Goal: Information Seeking & Learning: Learn about a topic

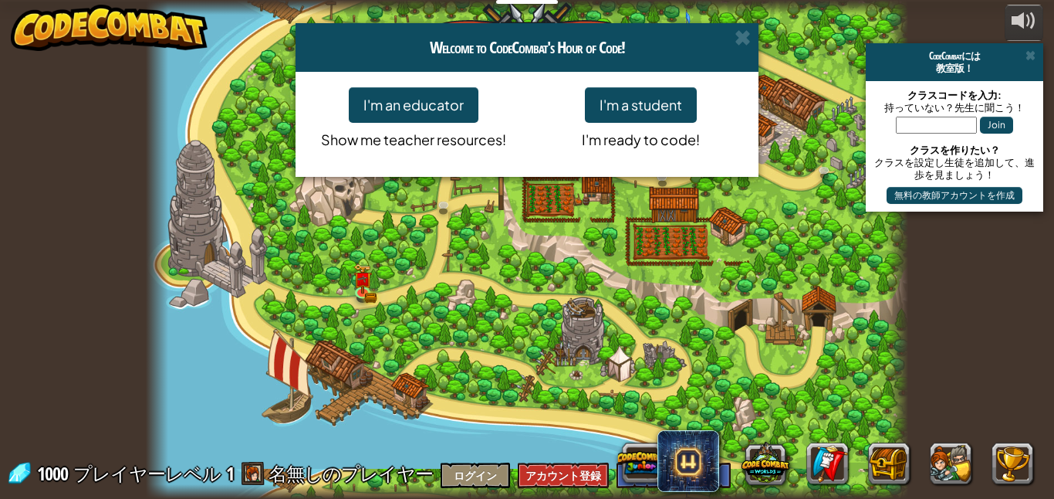
select select "ja"
click at [749, 46] on span at bounding box center [743, 37] width 16 height 16
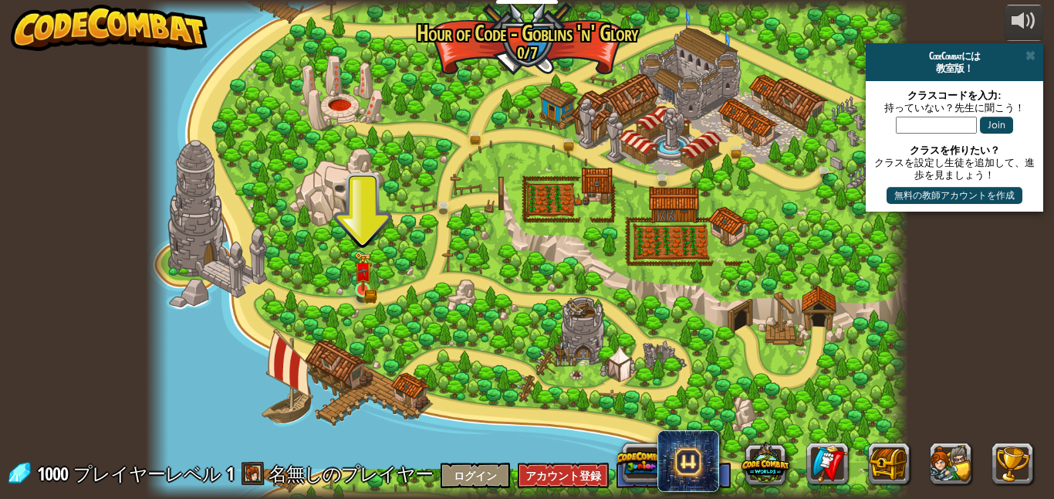
click at [363, 277] on img at bounding box center [362, 271] width 11 height 11
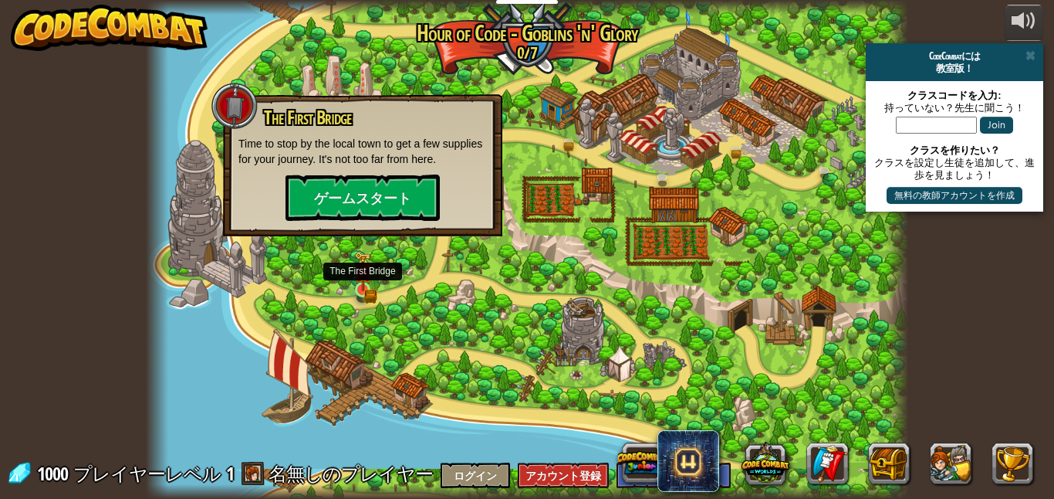
click at [361, 283] on img at bounding box center [363, 270] width 18 height 39
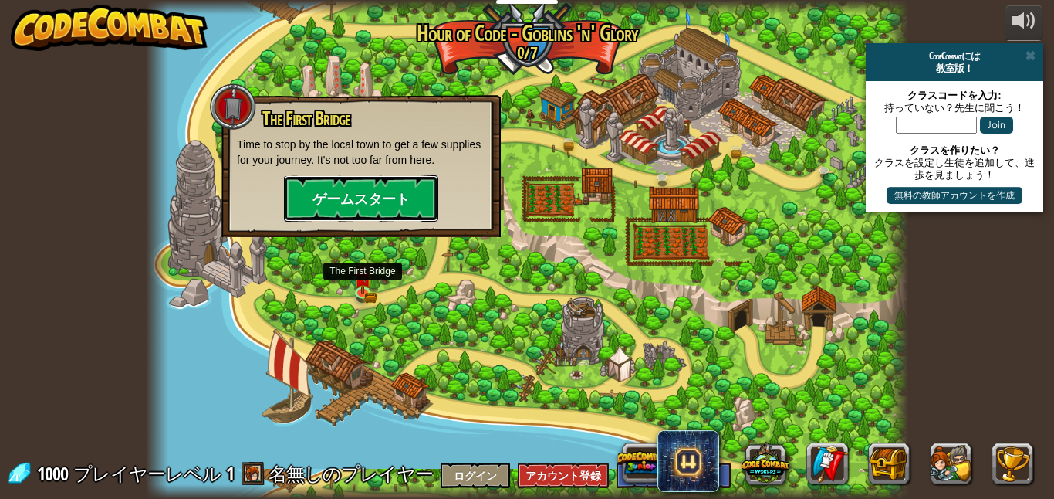
click at [394, 201] on button "ゲームスタート" at bounding box center [361, 198] width 154 height 46
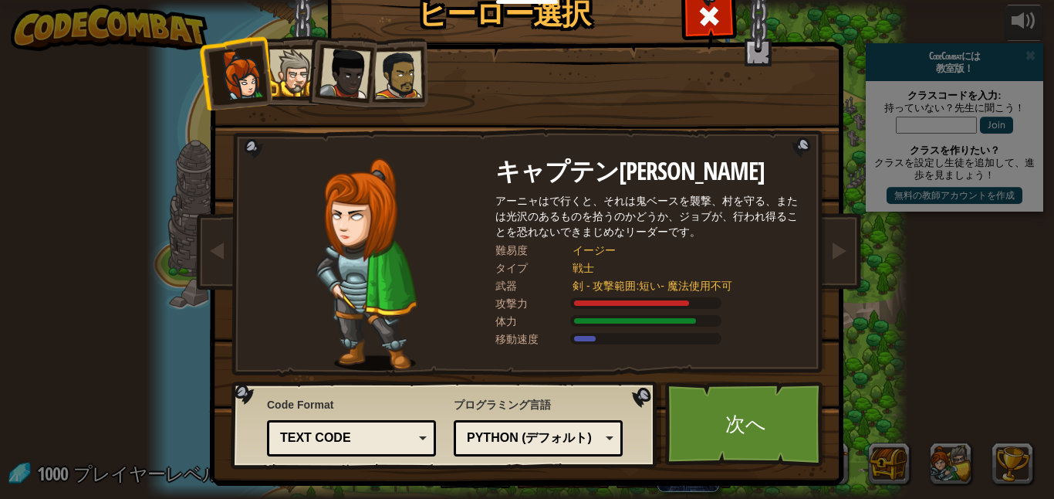
click at [303, 88] on div at bounding box center [292, 72] width 47 height 47
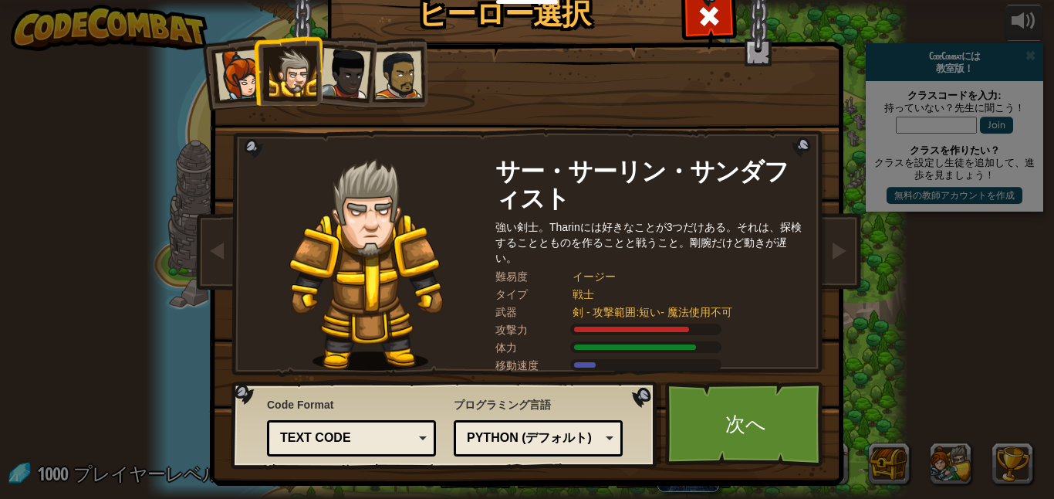
click at [347, 64] on div at bounding box center [344, 73] width 51 height 51
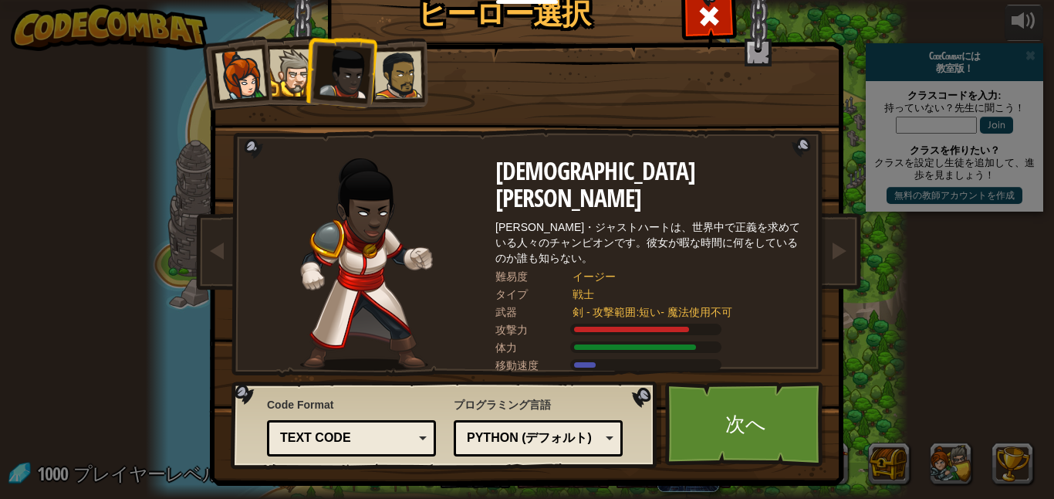
click at [397, 83] on div at bounding box center [398, 75] width 48 height 48
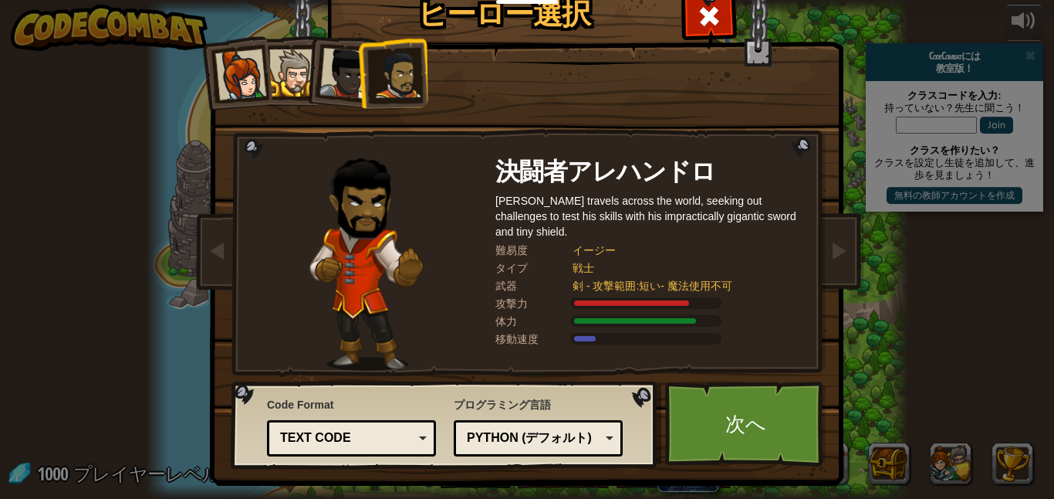
click at [245, 70] on div at bounding box center [240, 74] width 51 height 51
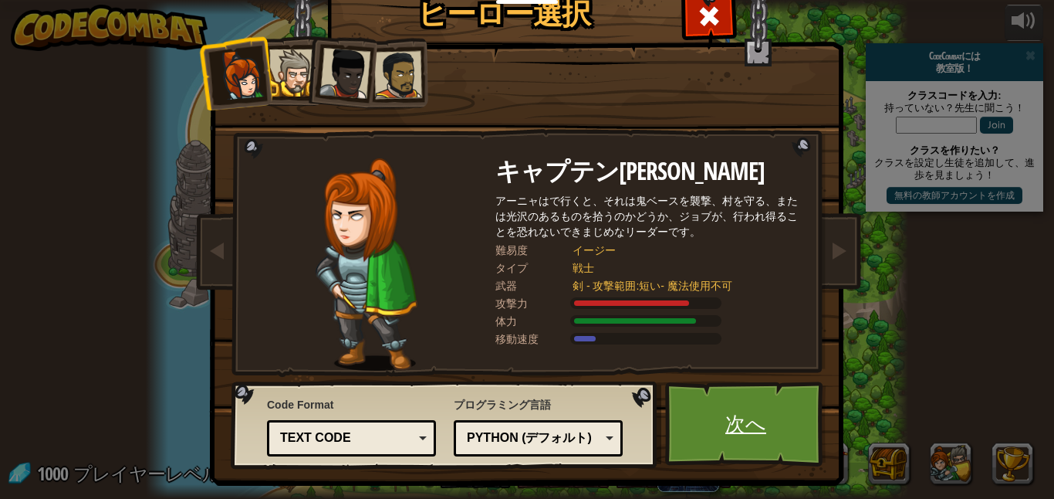
click at [746, 436] on link "次へ" at bounding box center [745, 423] width 161 height 85
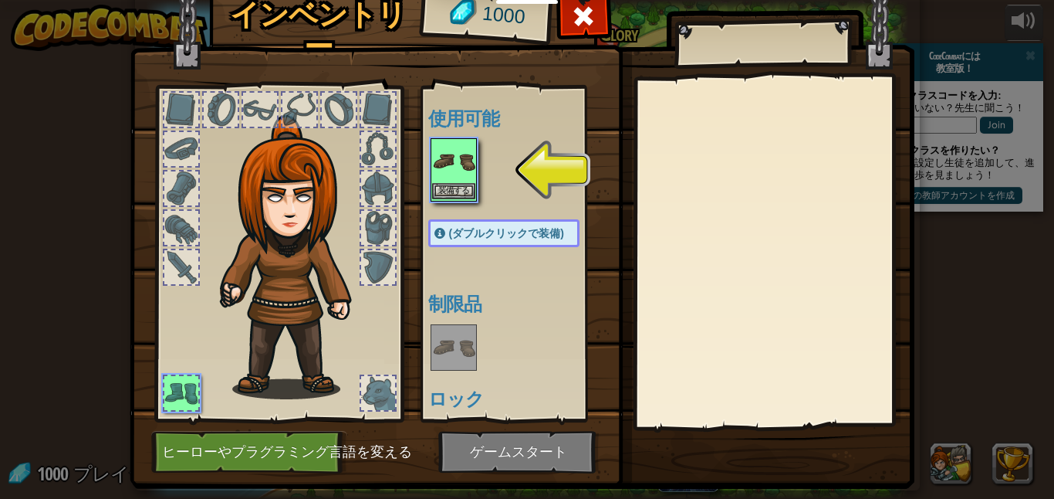
click at [456, 168] on img at bounding box center [453, 161] width 43 height 43
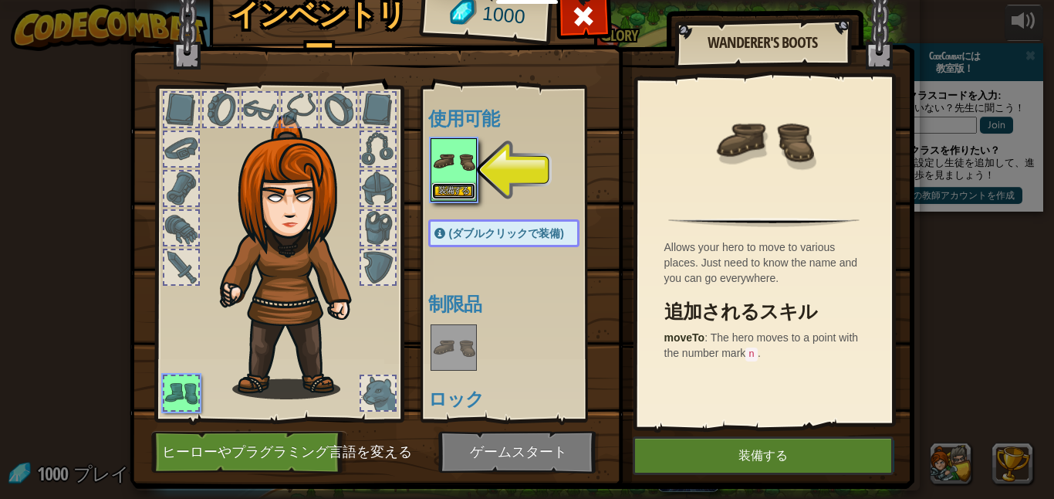
click at [460, 188] on button "装備する" at bounding box center [453, 191] width 43 height 16
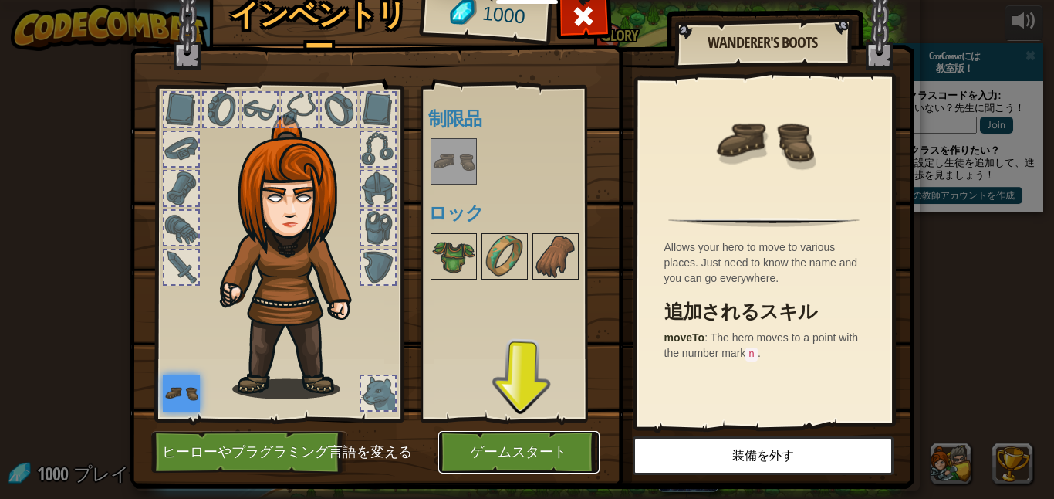
click at [535, 454] on button "ゲームスタート" at bounding box center [518, 452] width 161 height 42
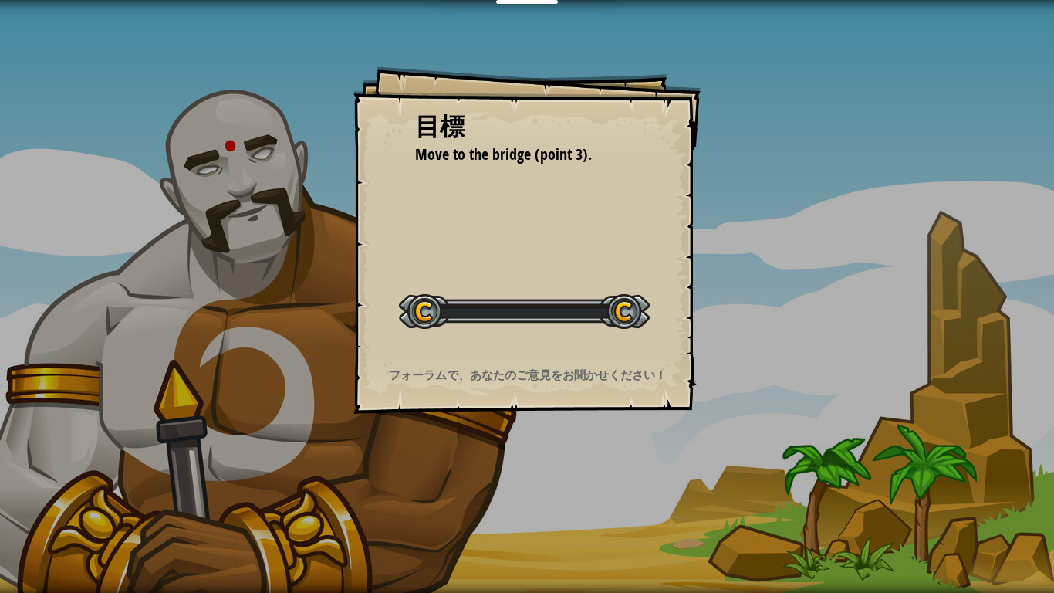
click at [559, 489] on div "目標 Move to the bridge (point 3). レベルスタート Error loading from server. Try refresh…" at bounding box center [527, 296] width 1054 height 593
click at [590, 498] on div "目標 Move to the bridge (point 3). レベルスタート Error loading from server. Try refresh…" at bounding box center [527, 296] width 1054 height 593
click at [574, 498] on div "目標 Move to the bridge (point 3). レベルスタート Error loading from server. Try refresh…" at bounding box center [527, 296] width 1054 height 593
click at [579, 498] on div "目標 Move to the bridge (point 3). レベルスタート Error loading from server. Try refresh…" at bounding box center [527, 296] width 1054 height 593
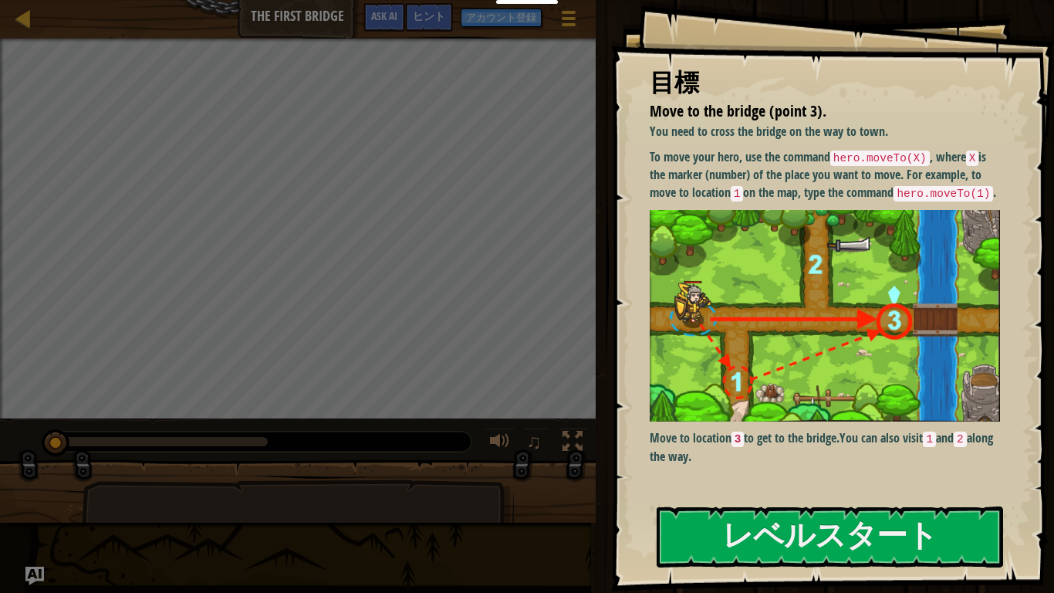
click at [831, 489] on div "You need to cross the bridge on the way to town. To move your hero, use the com…" at bounding box center [825, 307] width 350 height 369
click at [782, 498] on button "レベルスタート" at bounding box center [830, 536] width 347 height 61
click at [773, 498] on button "レベルスタート" at bounding box center [830, 536] width 347 height 61
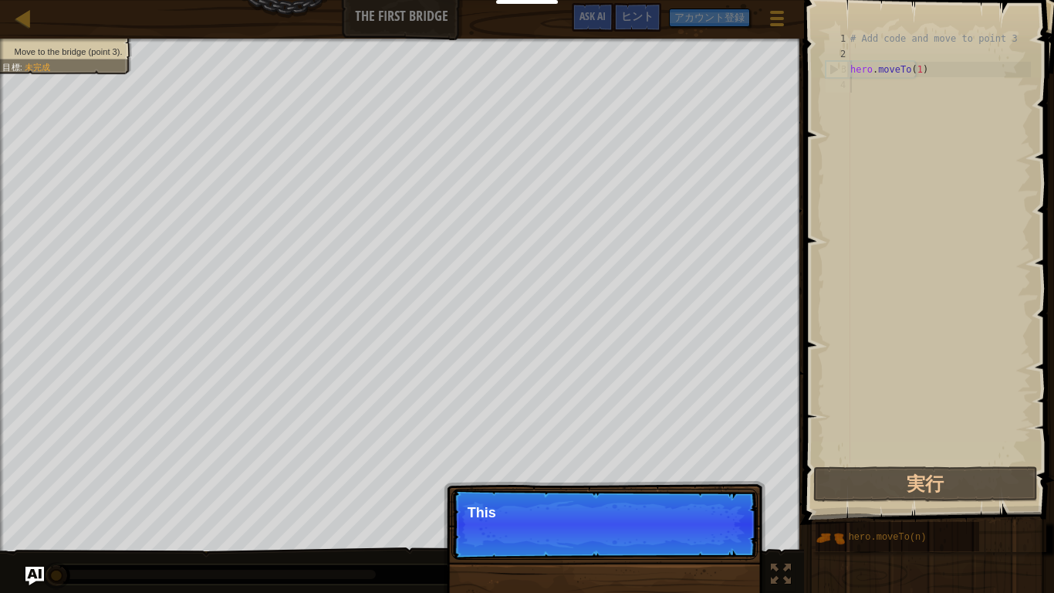
scroll to position [7, 0]
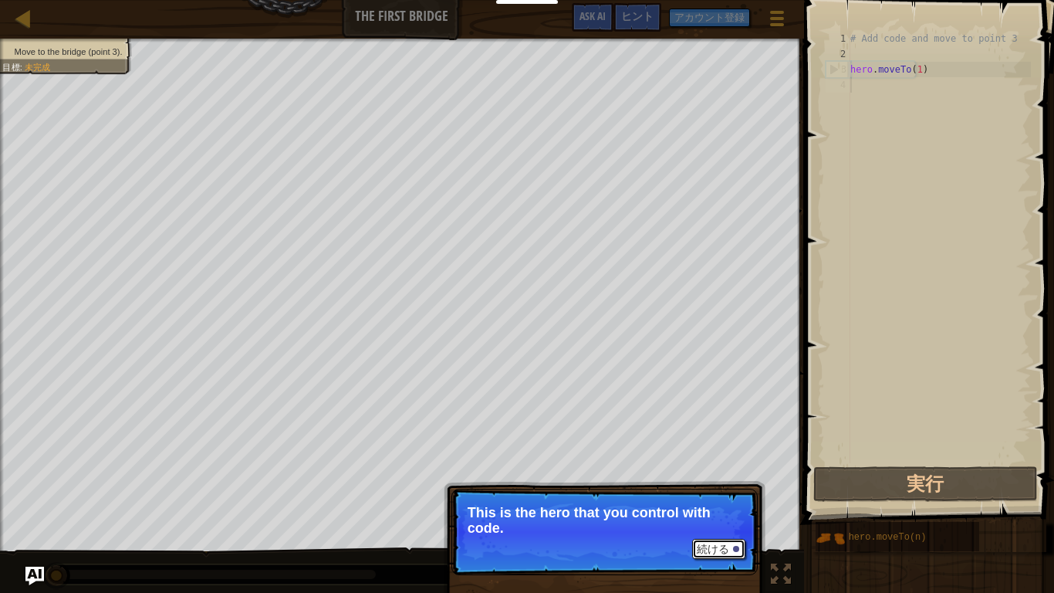
click at [722, 498] on button "続ける" at bounding box center [718, 549] width 53 height 20
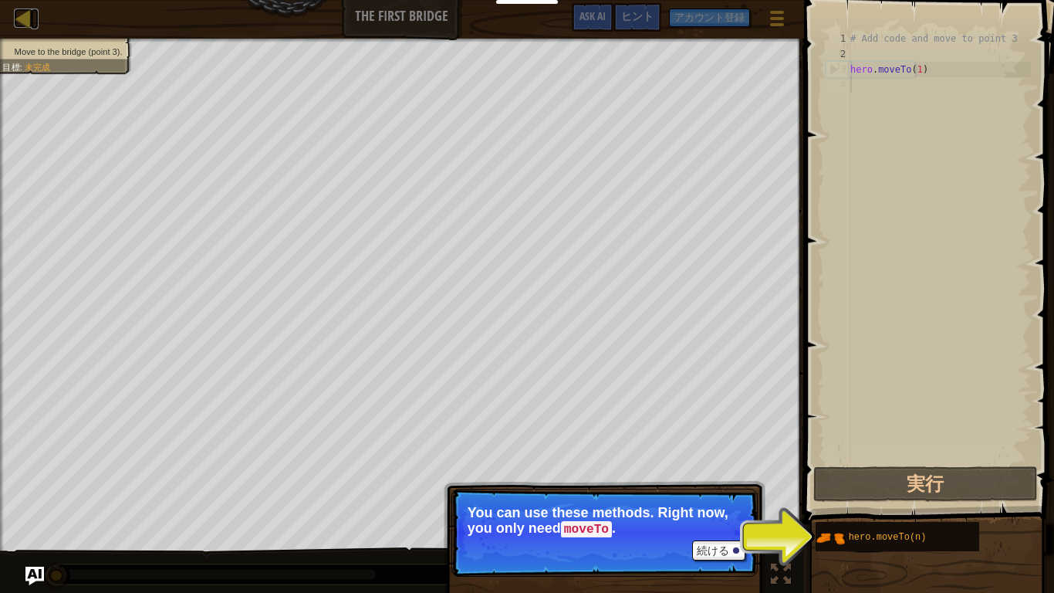
click at [26, 15] on div at bounding box center [23, 17] width 19 height 19
select select "ja"
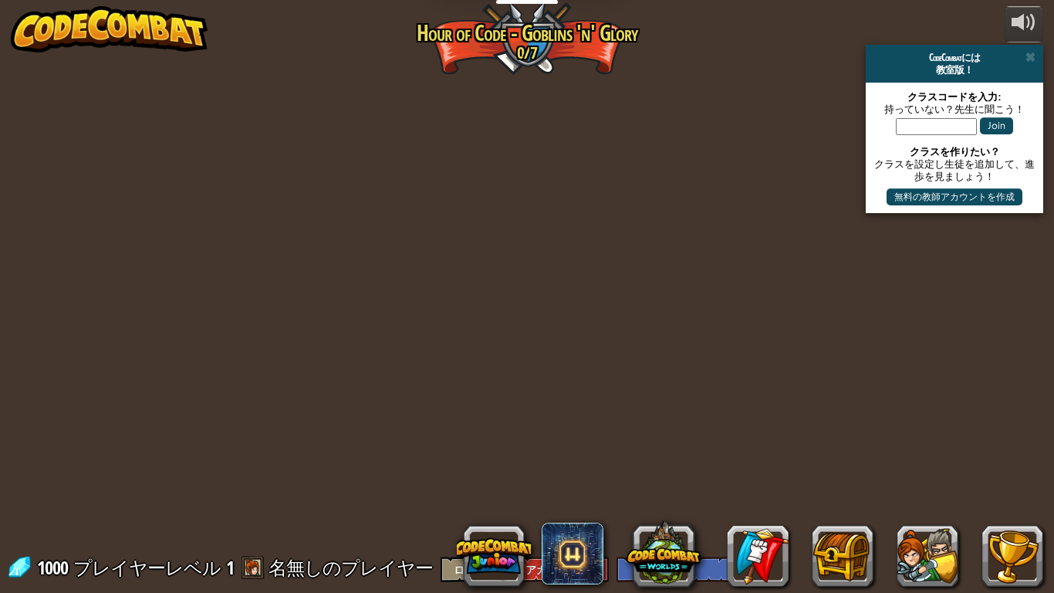
select select "ja"
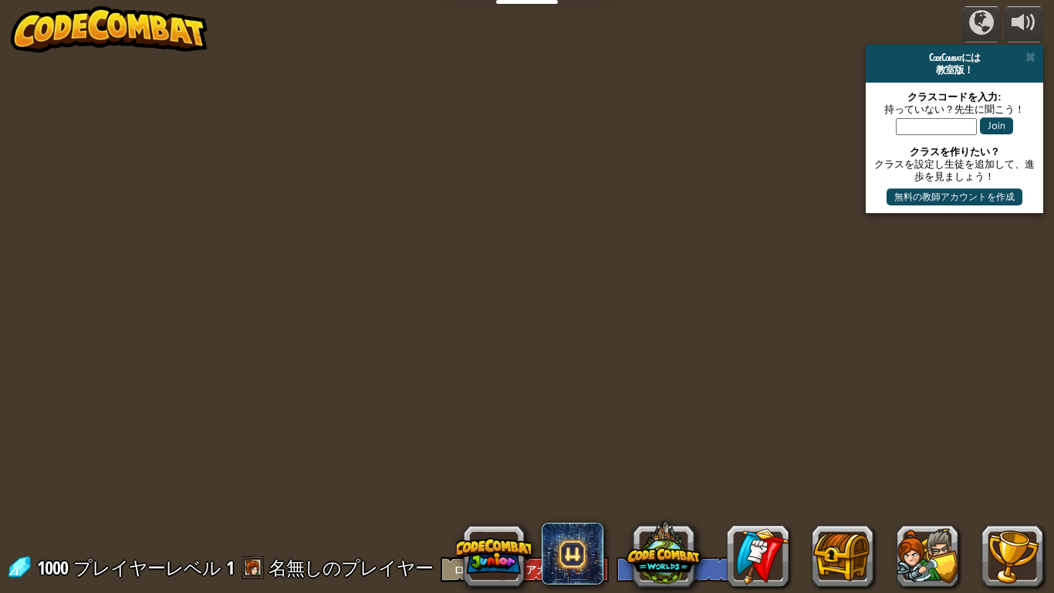
select select "ja"
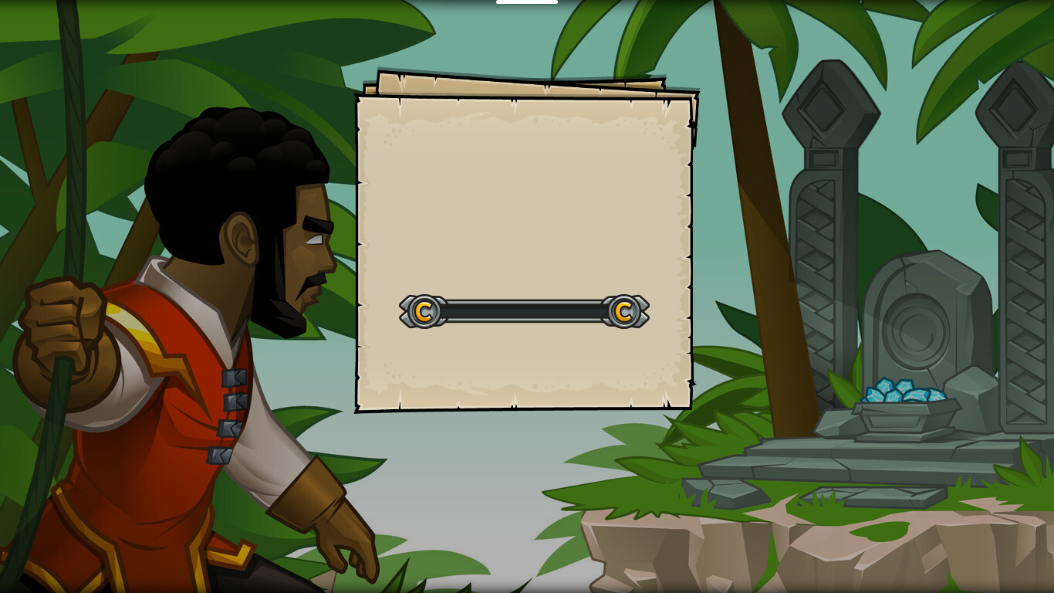
select select "ja"
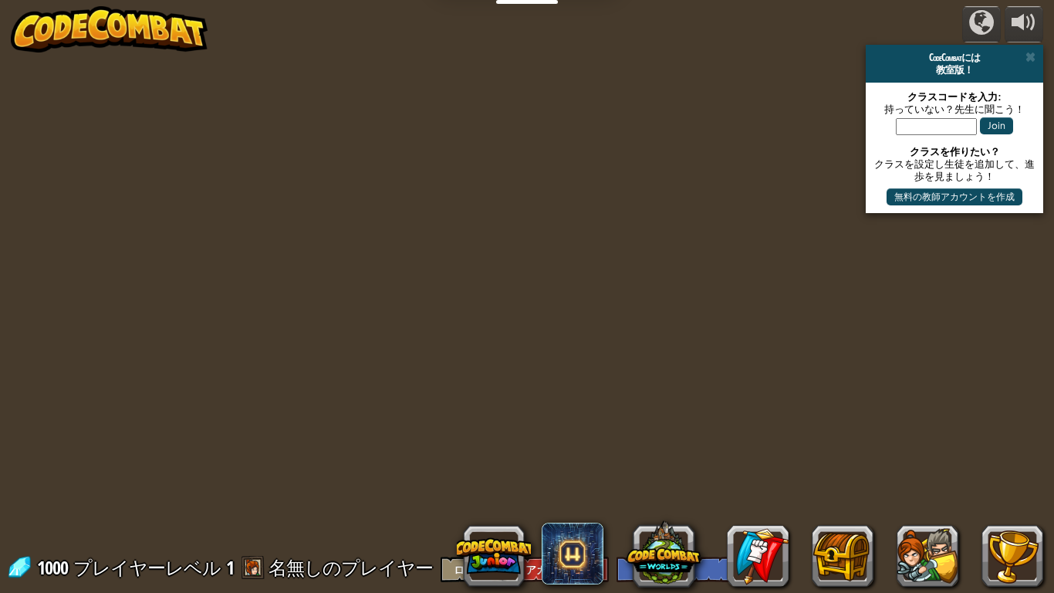
select select "ja"
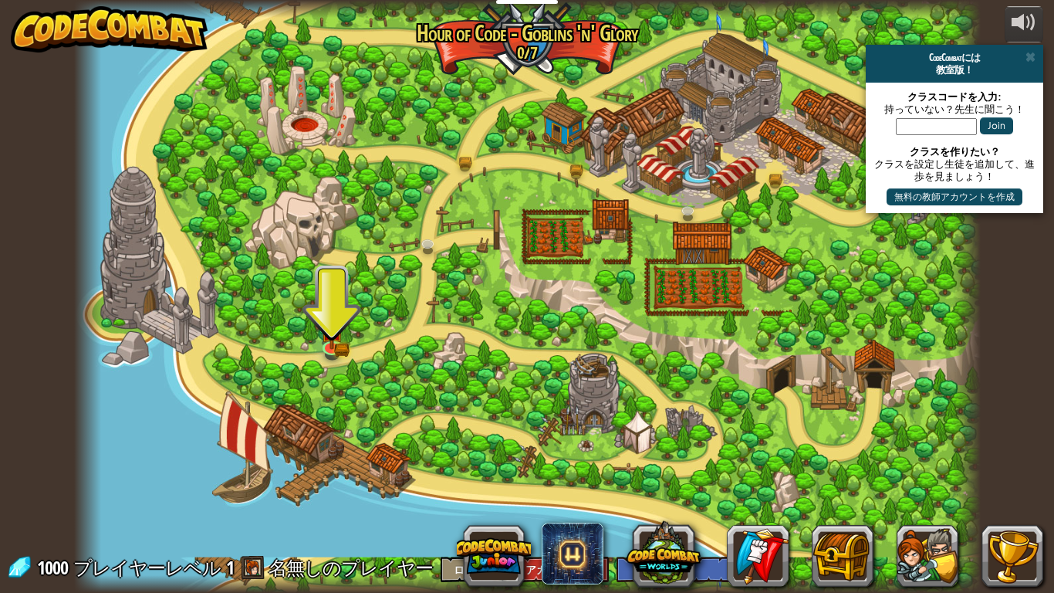
click at [525, 2] on div at bounding box center [527, 9] width 907 height 18
click at [536, 6] on div at bounding box center [527, 9] width 907 height 18
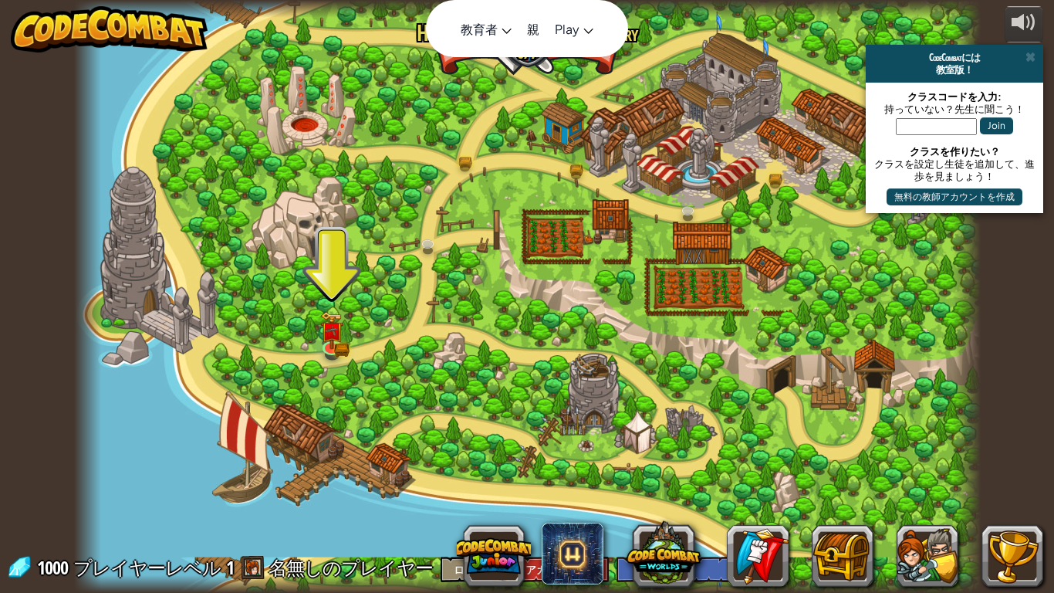
click at [553, 2] on nav "教育者 Create Free Account 学校＆学区向けソリューション Teacher Toolkit Preview 基準との整合性 効果検証研究 成…" at bounding box center [527, 28] width 202 height 57
click at [537, 8] on link "親" at bounding box center [533, 29] width 28 height 42
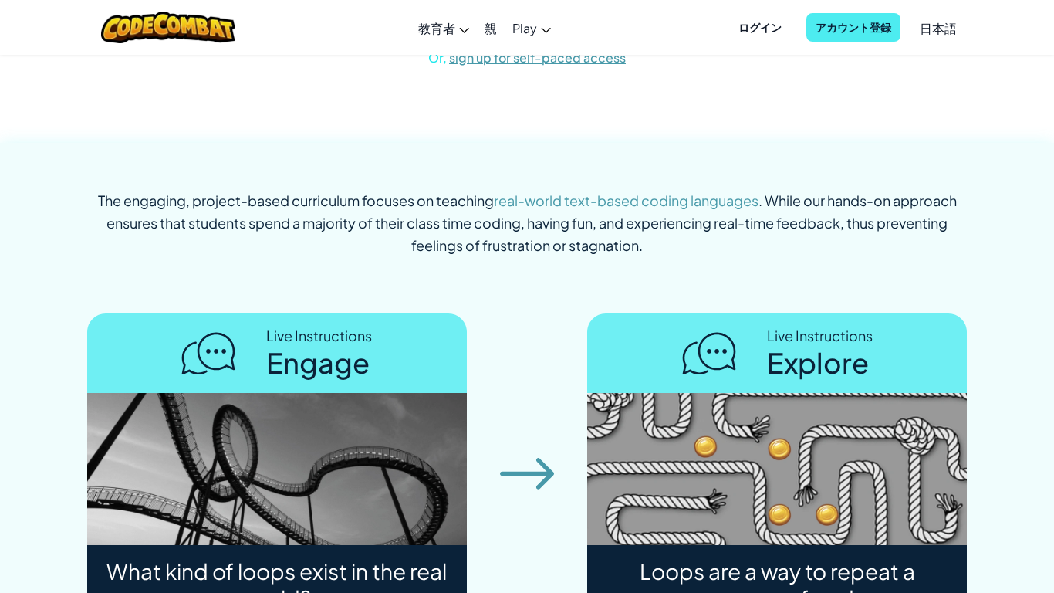
scroll to position [4380, 0]
